Goal: Transaction & Acquisition: Book appointment/travel/reservation

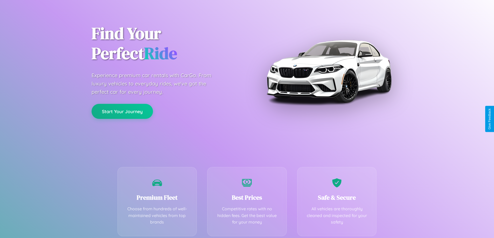
scroll to position [102, 0]
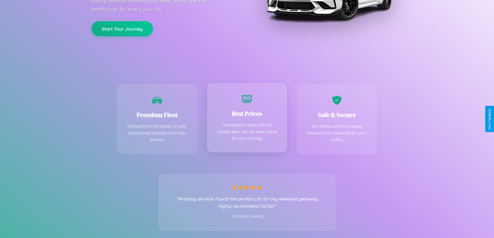
click at [247, 119] on div "Best Prices Competitive rates with no hidden fees. Get the best value for your …" at bounding box center [247, 117] width 80 height 69
click at [122, 28] on button "Start Your Journey" at bounding box center [122, 28] width 61 height 15
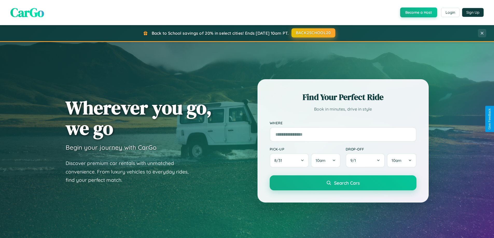
click at [313, 33] on button "BACK2SCHOOL20" at bounding box center [314, 32] width 44 height 9
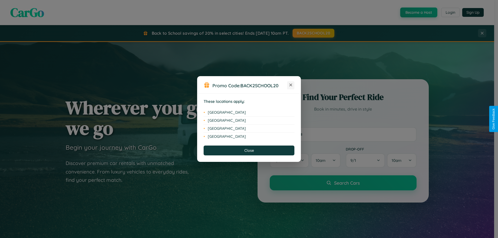
click at [291, 85] on icon at bounding box center [291, 85] width 3 height 3
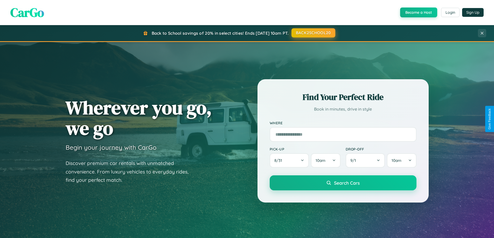
click at [313, 33] on button "BACK2SCHOOL20" at bounding box center [314, 32] width 44 height 9
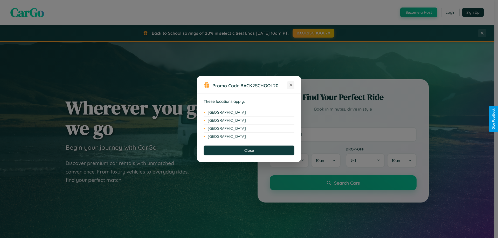
click at [291, 85] on icon at bounding box center [291, 85] width 3 height 3
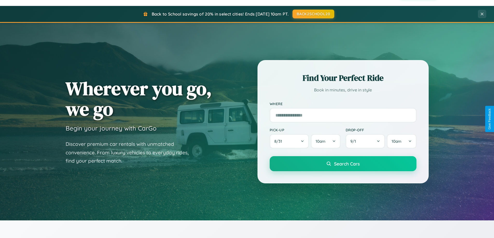
scroll to position [224, 0]
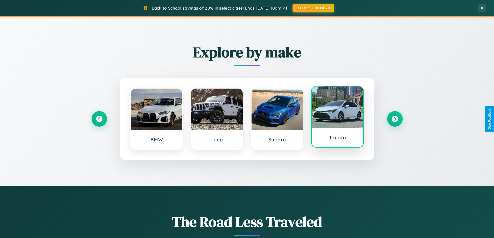
click at [338, 117] on div at bounding box center [338, 108] width 52 height 42
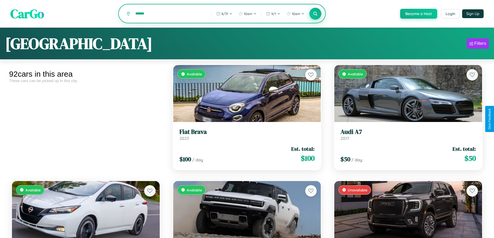
type input "******"
click at [315, 14] on icon at bounding box center [315, 13] width 5 height 5
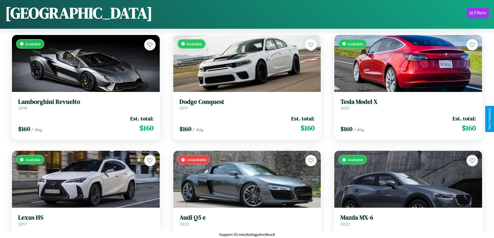
scroll to position [2397, 0]
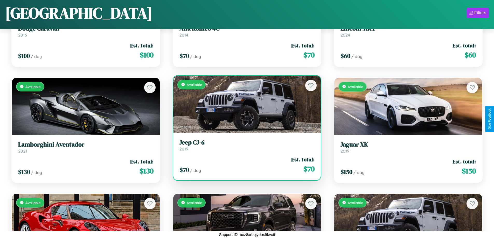
click at [245, 147] on link "Jeep CJ-6 2019" at bounding box center [247, 145] width 135 height 13
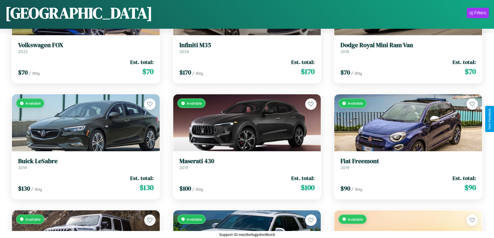
scroll to position [2745, 0]
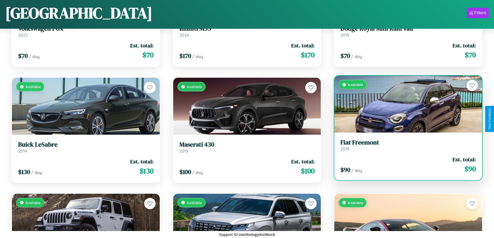
click at [405, 145] on h3 "Fiat Freemont" at bounding box center [408, 143] width 135 height 8
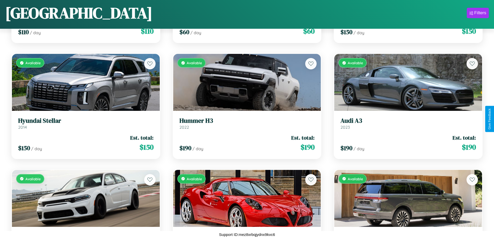
scroll to position [2164, 0]
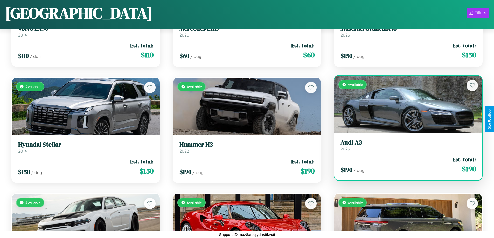
click at [405, 146] on link "Audi A3 2023" at bounding box center [408, 145] width 135 height 13
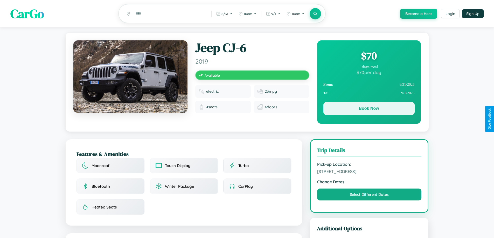
click at [369, 109] on button "Book Now" at bounding box center [369, 108] width 91 height 13
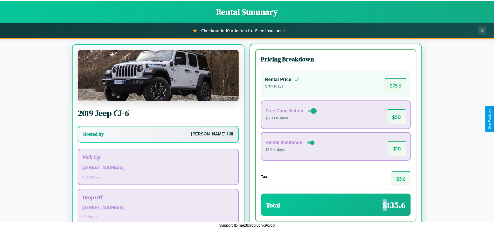
scroll to position [24, 0]
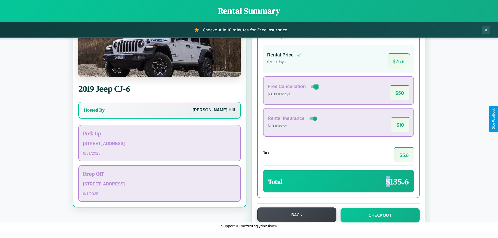
click at [294, 215] on button "Back" at bounding box center [296, 215] width 79 height 15
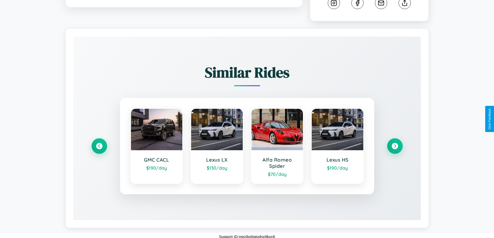
scroll to position [289, 0]
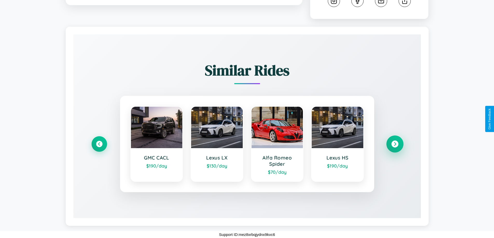
click at [395, 144] on icon at bounding box center [395, 144] width 7 height 7
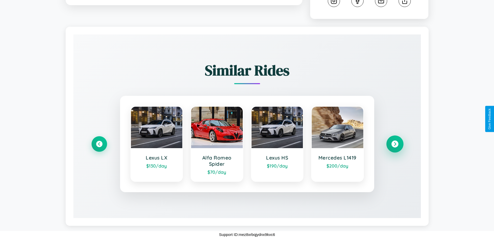
click at [395, 144] on icon at bounding box center [395, 144] width 7 height 7
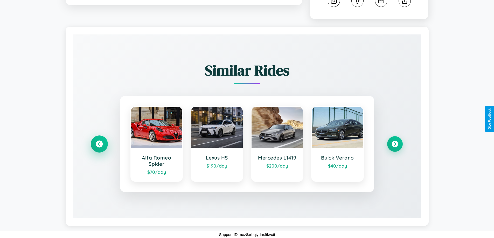
click at [99, 144] on icon at bounding box center [99, 144] width 7 height 7
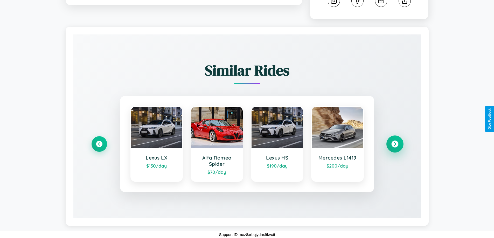
click at [395, 144] on icon at bounding box center [395, 144] width 7 height 7
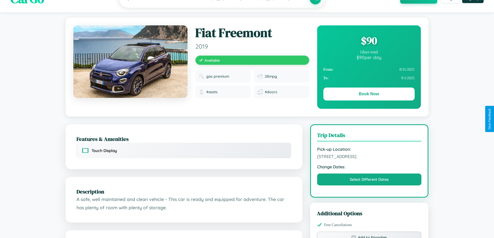
scroll to position [0, 0]
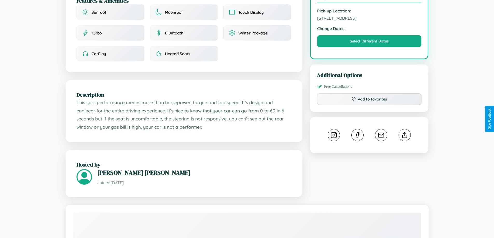
scroll to position [170, 0]
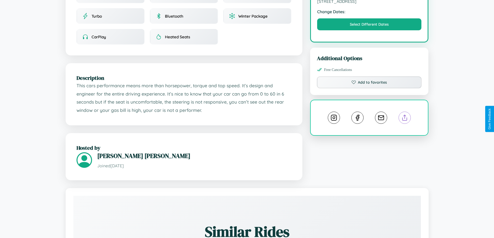
click at [405, 119] on line at bounding box center [405, 117] width 0 height 4
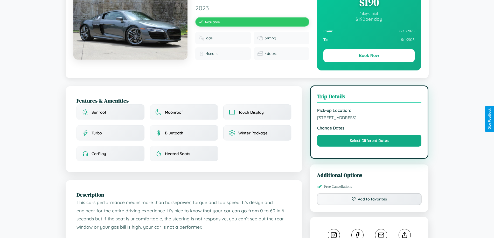
click at [369, 119] on span "8920 Spring Street Dublin 30434 Ireland" at bounding box center [369, 117] width 105 height 5
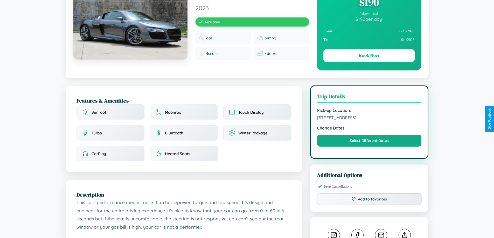
click at [369, 119] on span "8920 Spring Street Dublin 30434 Ireland" at bounding box center [369, 117] width 105 height 5
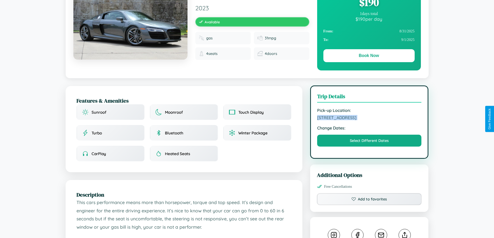
click at [369, 119] on span "8920 Spring Street Dublin 30434 Ireland" at bounding box center [369, 117] width 105 height 5
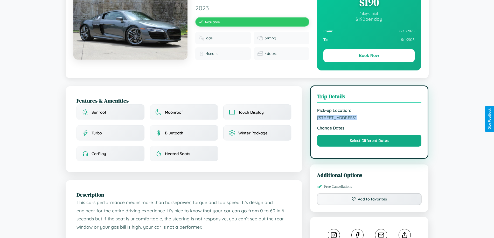
click at [369, 119] on span "8920 Spring Street Dublin 30434 Ireland" at bounding box center [369, 117] width 105 height 5
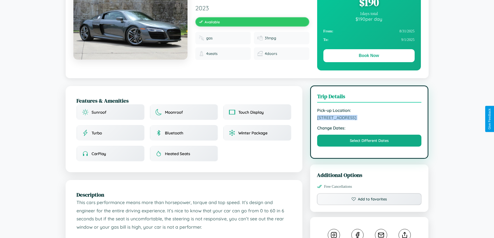
click at [369, 119] on span "8920 Spring Street Dublin 30434 Ireland" at bounding box center [369, 117] width 105 height 5
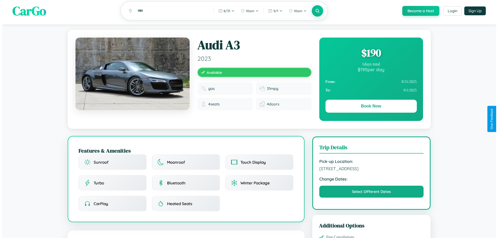
scroll to position [0, 0]
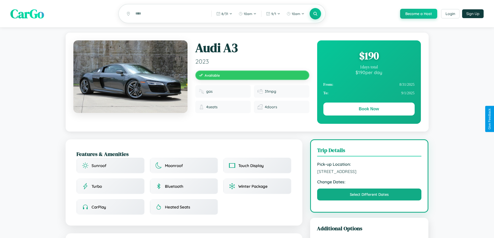
click at [369, 57] on div "$ 190" at bounding box center [369, 56] width 91 height 14
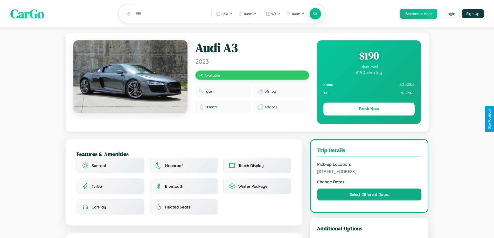
click at [369, 57] on div "$ 190" at bounding box center [369, 56] width 91 height 14
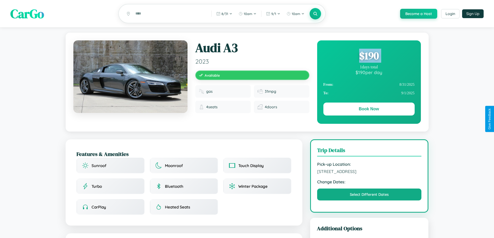
click at [369, 57] on div "$ 190" at bounding box center [369, 56] width 91 height 14
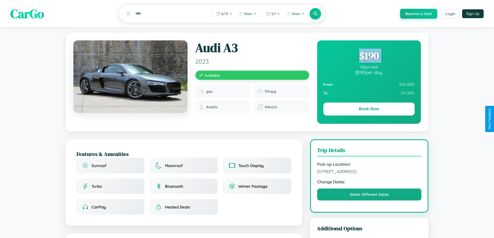
click at [369, 57] on div "$ 190" at bounding box center [369, 56] width 91 height 14
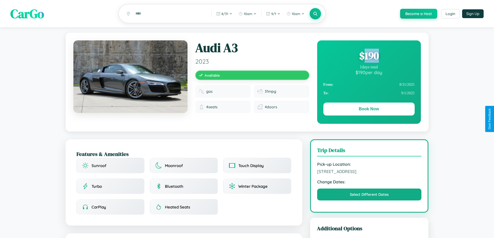
click at [369, 57] on div "$ 190" at bounding box center [369, 56] width 91 height 14
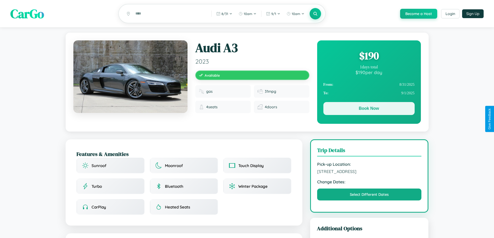
click at [369, 109] on button "Book Now" at bounding box center [369, 108] width 91 height 13
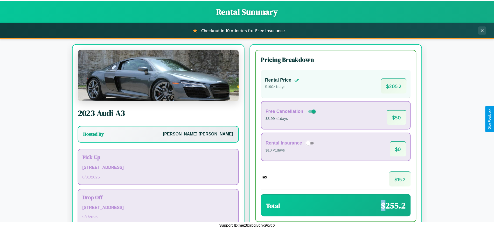
scroll to position [36, 0]
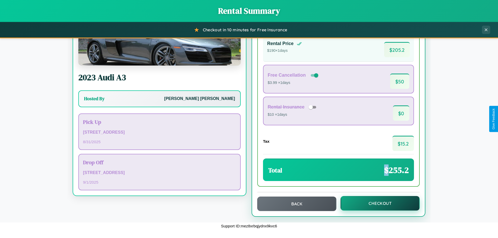
click at [377, 204] on button "Checkout" at bounding box center [380, 203] width 79 height 15
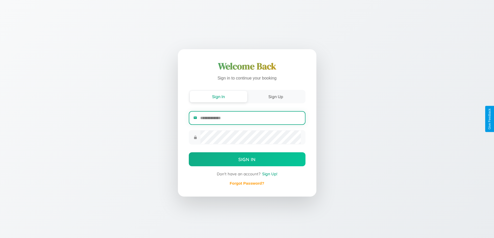
click at [250, 118] on input "email" at bounding box center [250, 118] width 100 height 13
type input "**********"
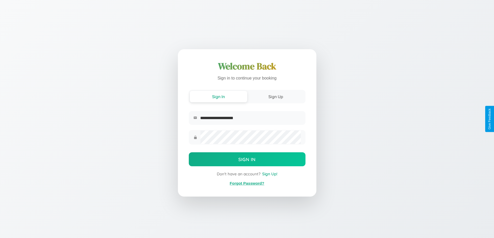
click at [247, 184] on link "Forgot Password?" at bounding box center [247, 183] width 35 height 4
